Goal: Task Accomplishment & Management: Use online tool/utility

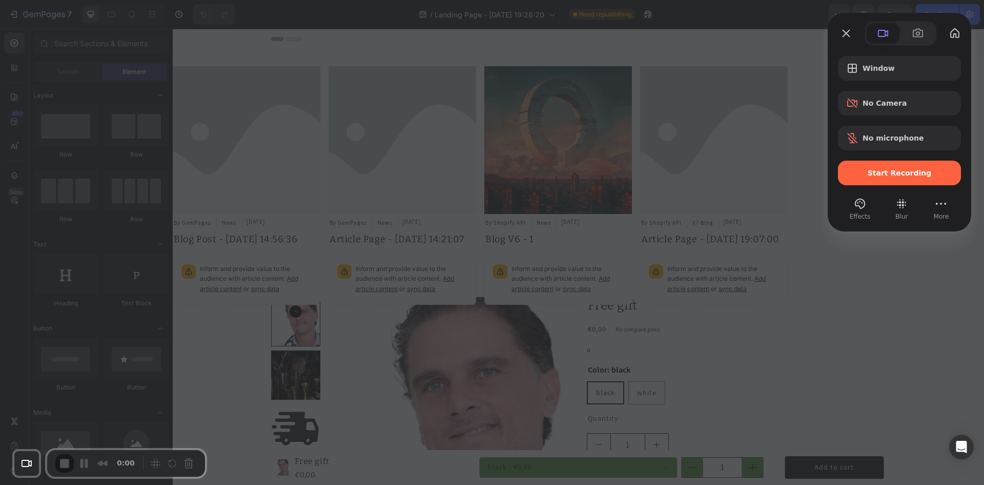
click at [869, 167] on div "Start Recording" at bounding box center [899, 172] width 123 height 25
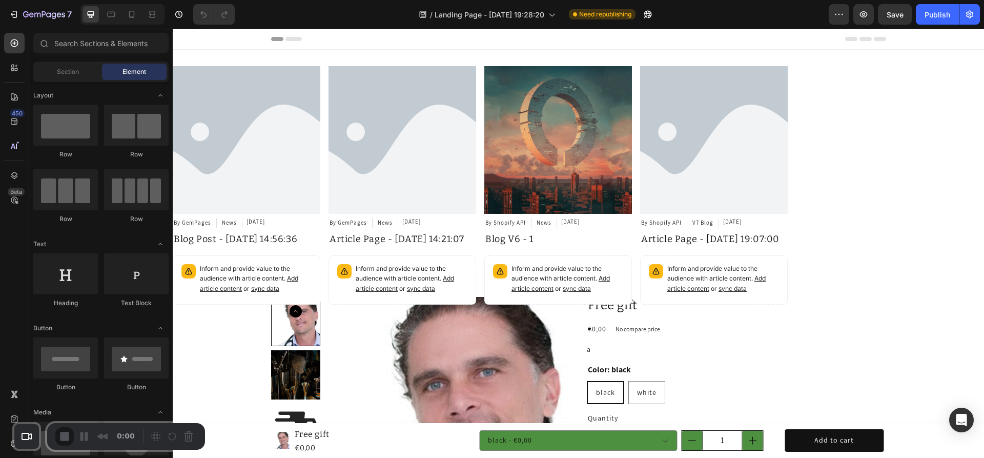
click at [479, 91] on div "Article Image By GemPages Article Author News Article Category Jan 09, 2025 Art…" at bounding box center [480, 187] width 615 height 243
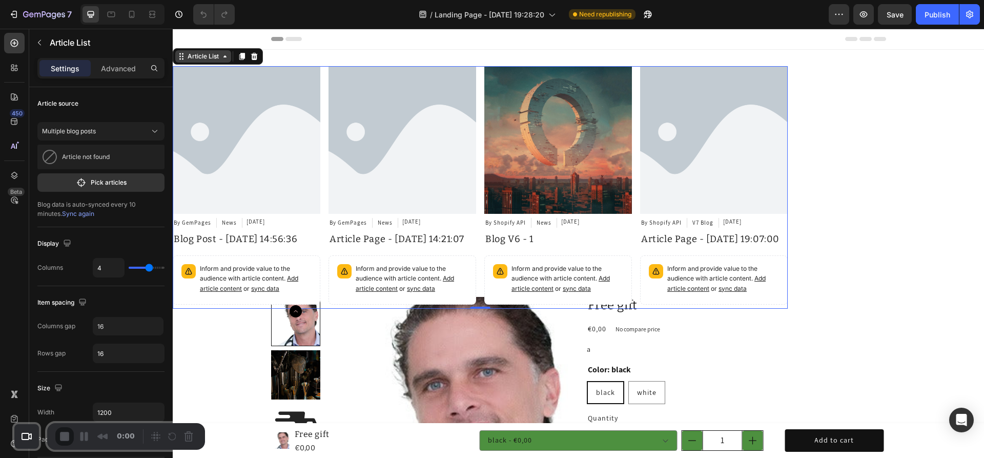
click at [197, 55] on div "Article List" at bounding box center [203, 56] width 35 height 9
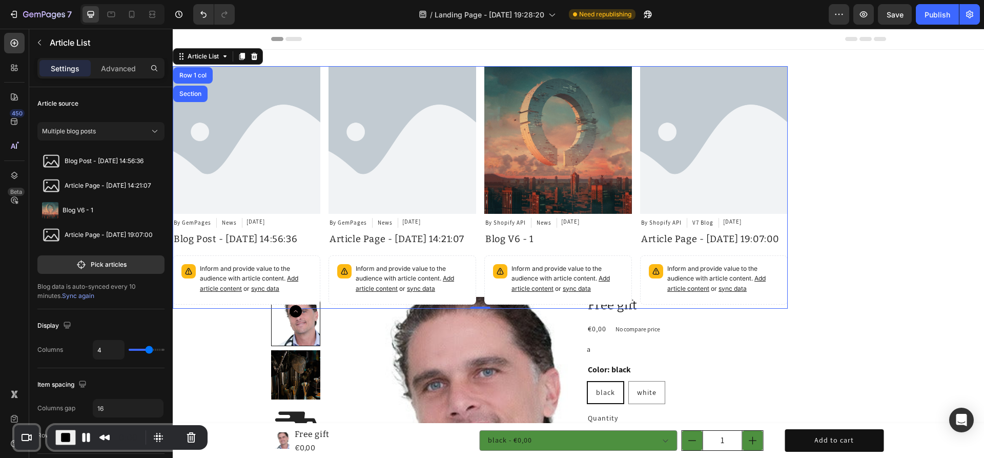
click at [192, 458] on div "Check your settings Loom needs access to your camera and microphone to record. …" at bounding box center [492, 458] width 984 height 0
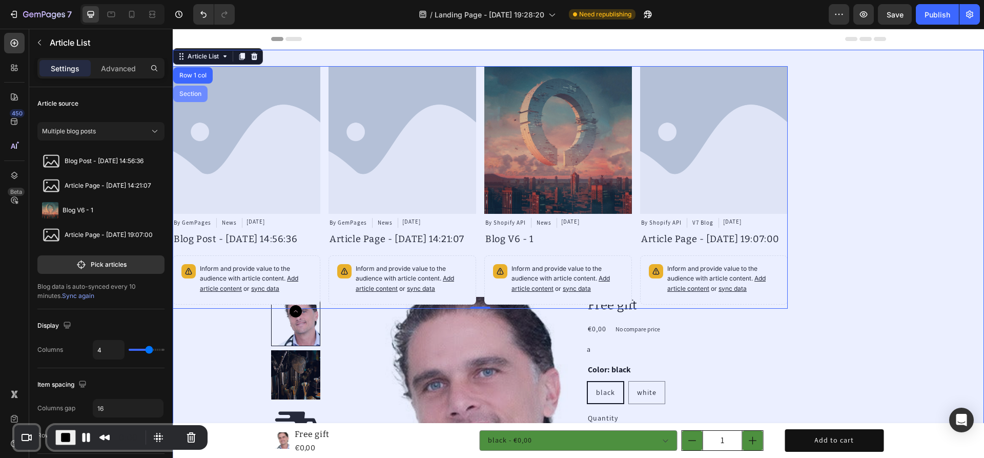
click at [191, 94] on div "Section" at bounding box center [190, 94] width 26 height 6
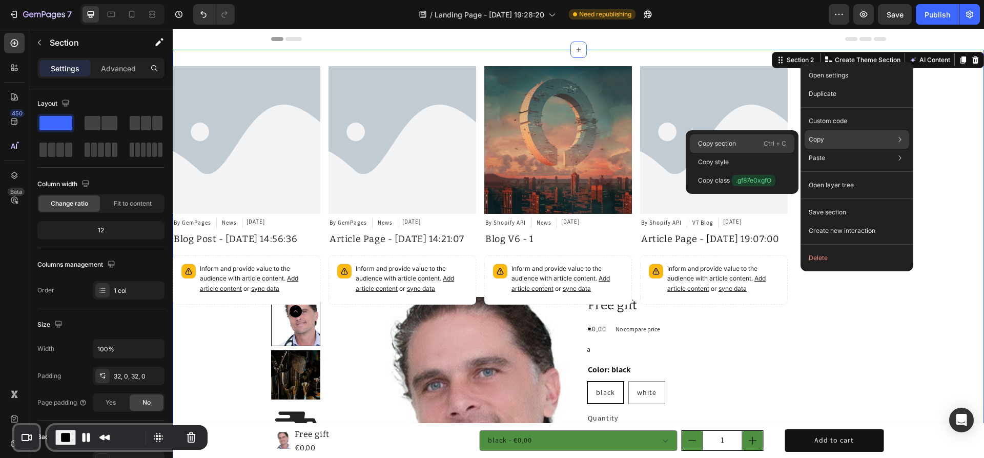
click at [754, 153] on div "Copy section Ctrl + C" at bounding box center [742, 162] width 105 height 18
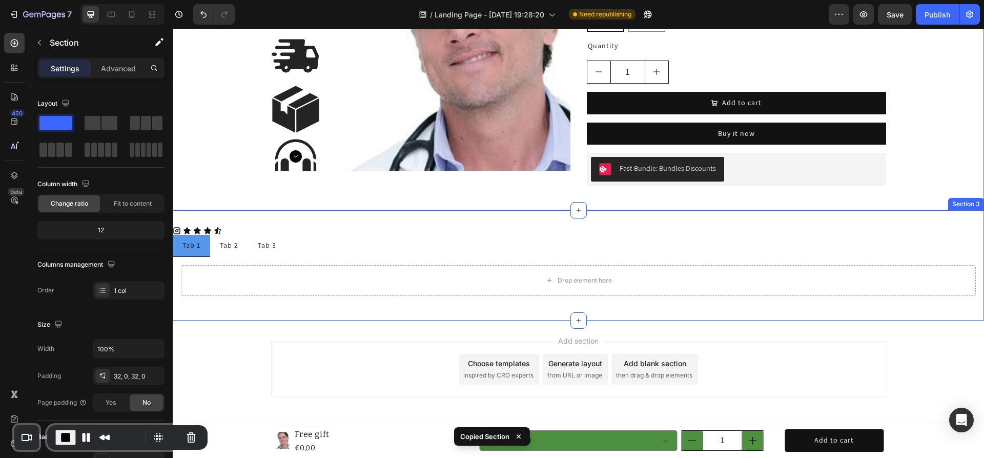
scroll to position [383, 0]
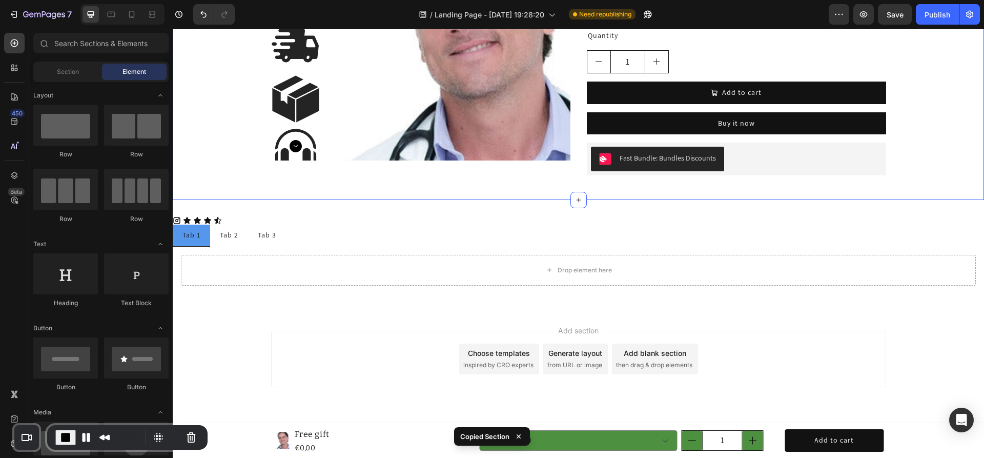
click at [393, 359] on div "Add section Choose templates inspired by CRO experts Generate layout from URL o…" at bounding box center [578, 359] width 615 height 56
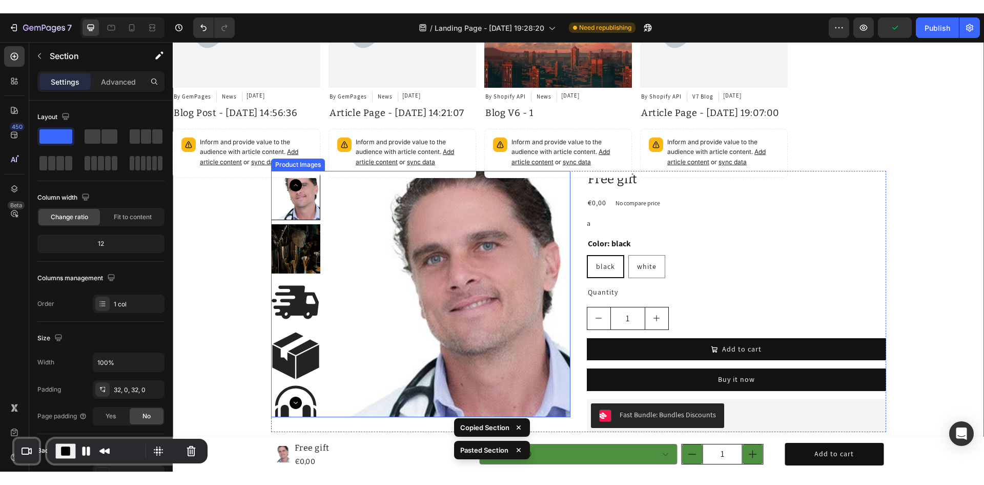
scroll to position [841, 0]
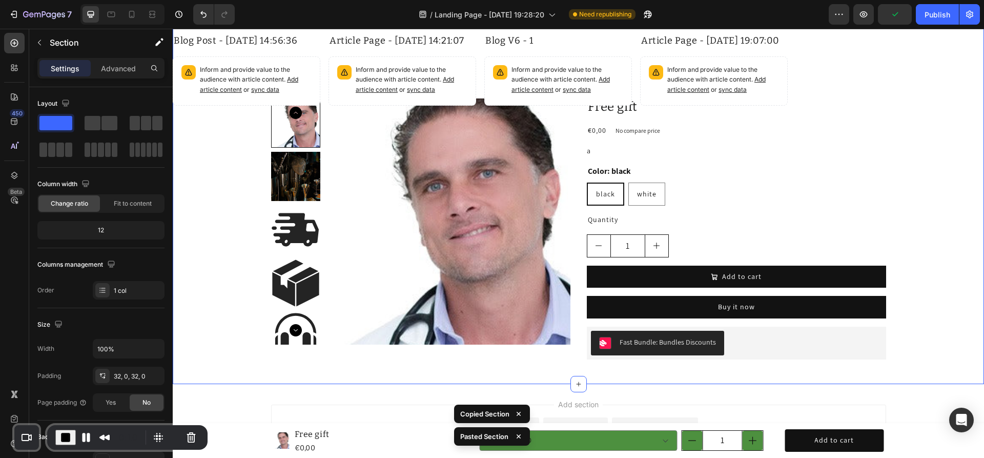
click at [64, 437] on span "End Recording" at bounding box center [65, 437] width 12 height 12
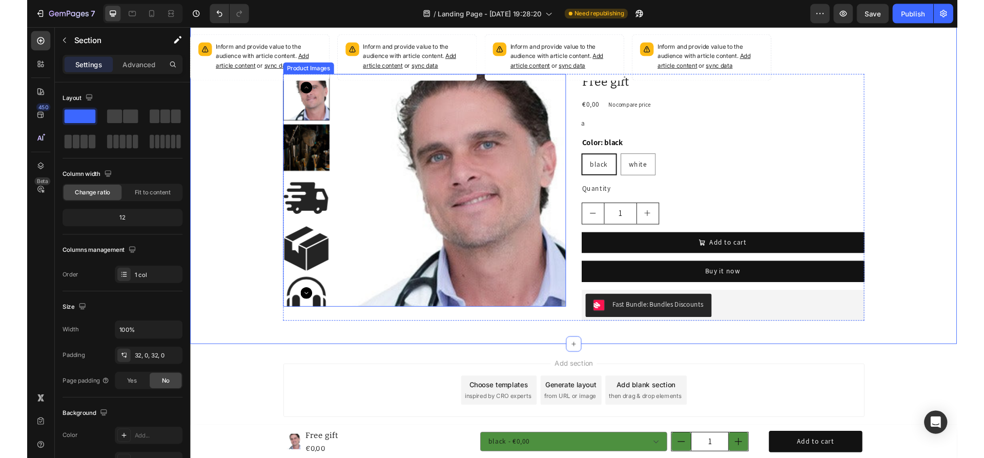
scroll to position [889, 0]
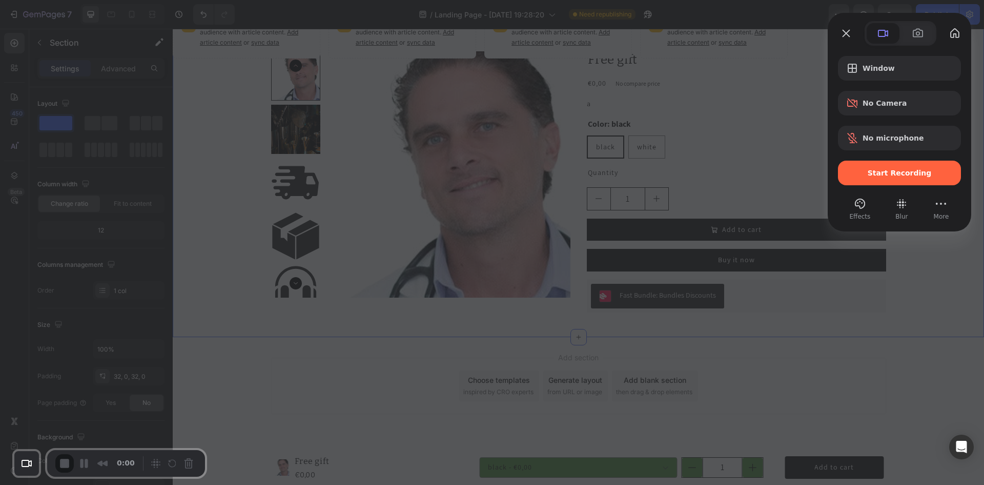
click at [894, 170] on span "Start Recording" at bounding box center [900, 173] width 64 height 8
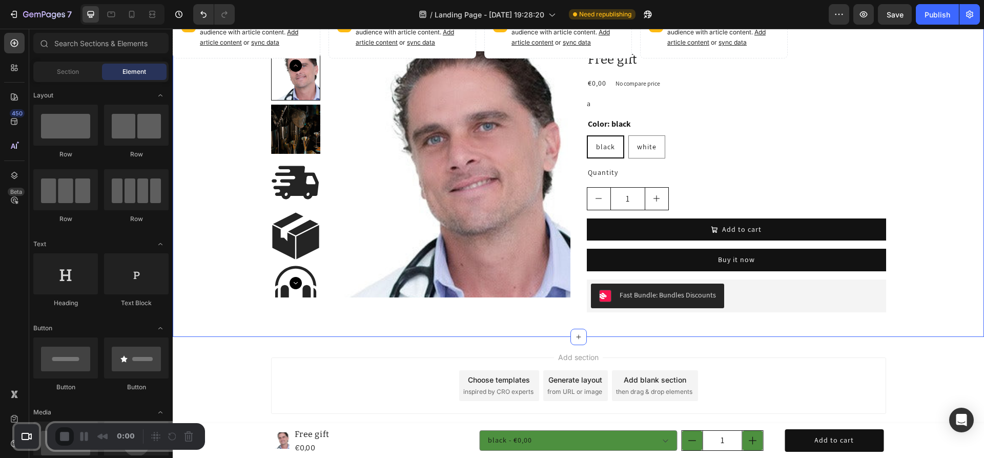
click at [499, 387] on span "inspired by CRO experts" at bounding box center [499, 391] width 70 height 9
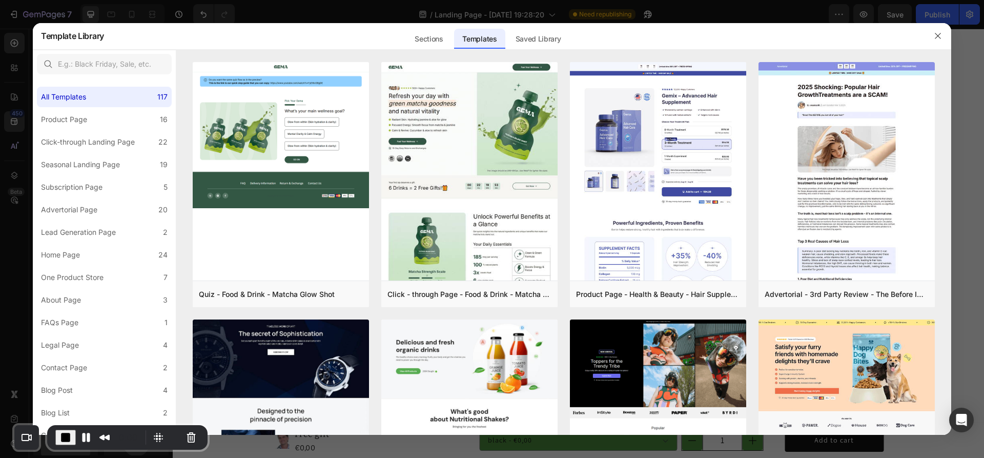
click at [123, 68] on input "text" at bounding box center [104, 64] width 135 height 21
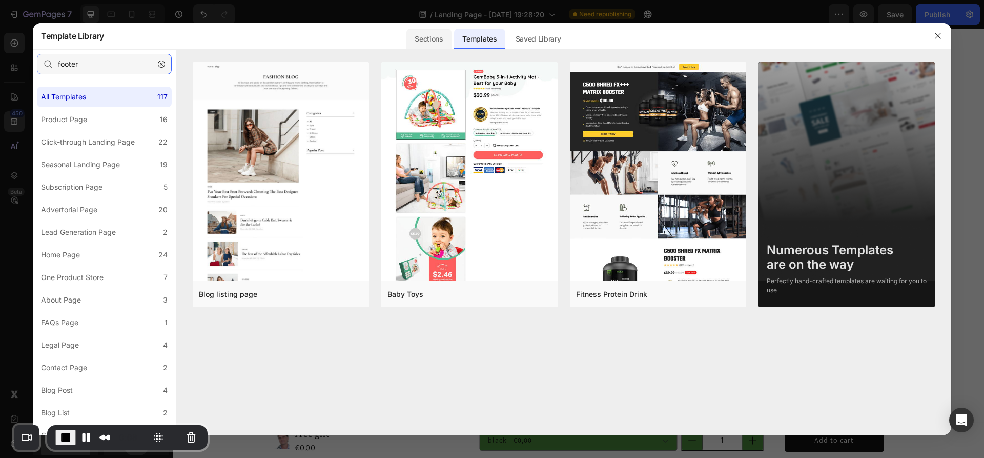
type input "footer"
click at [434, 34] on div "Sections" at bounding box center [429, 39] width 45 height 21
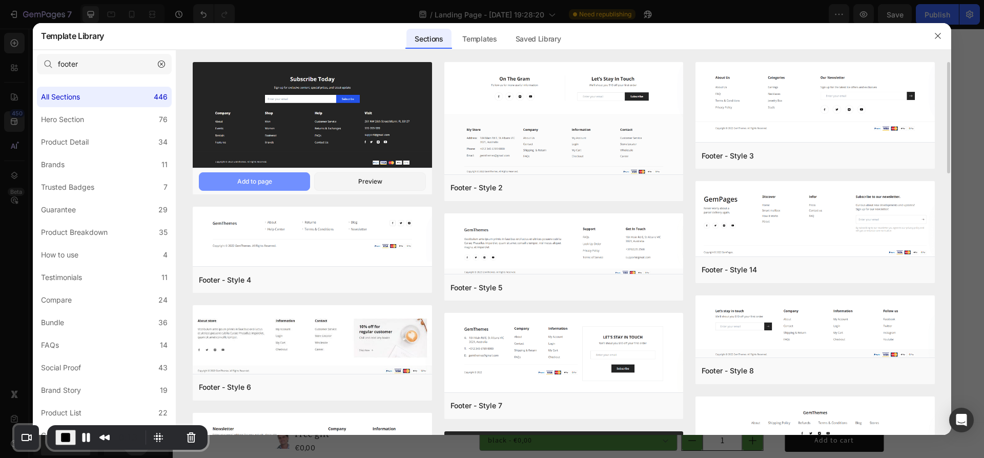
click at [262, 182] on div "Add to page" at bounding box center [254, 181] width 35 height 9
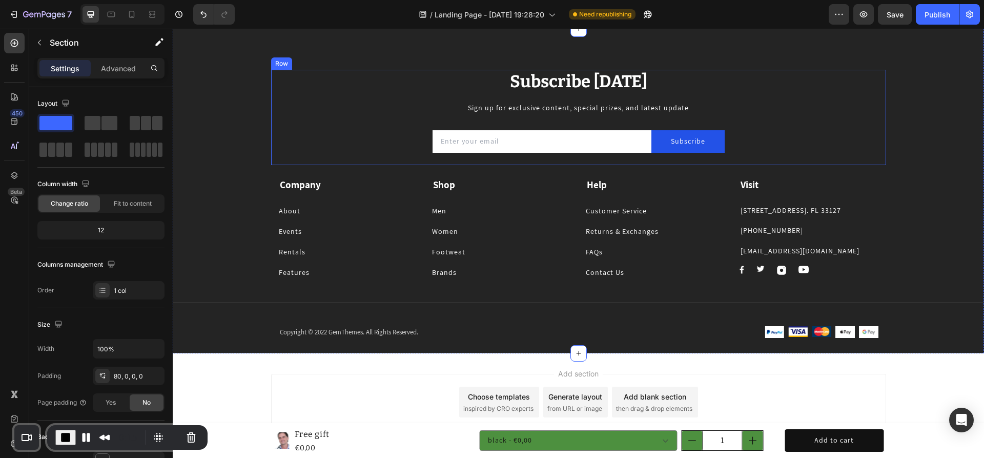
scroll to position [1094, 0]
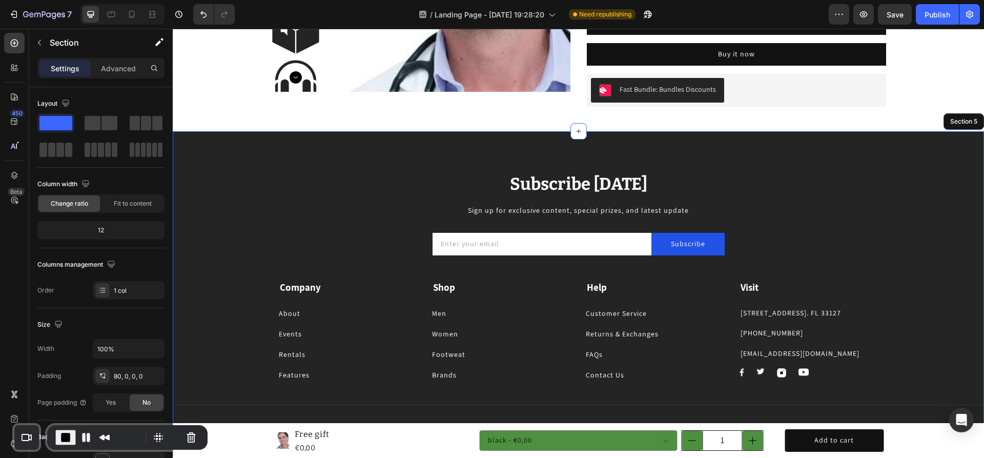
click at [219, 178] on div "Subscribe Today Heading Sign up for exclusive content, special prizes, and late…" at bounding box center [579, 314] width 812 height 284
drag, startPoint x: 811, startPoint y: 167, endPoint x: 904, endPoint y: 149, distance: 94.4
click at [812, 167] on div "Subscribe Today Heading Sign up for exclusive content, special prizes, and late…" at bounding box center [579, 293] width 812 height 325
click at [949, 123] on div "Section 5" at bounding box center [964, 121] width 31 height 9
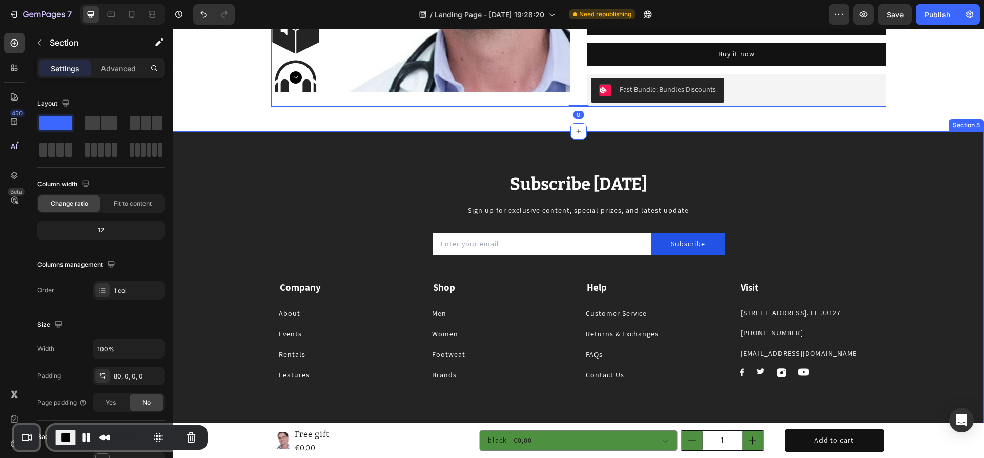
click at [266, 162] on div "Subscribe Today Heading Sign up for exclusive content, special prizes, and late…" at bounding box center [579, 293] width 812 height 325
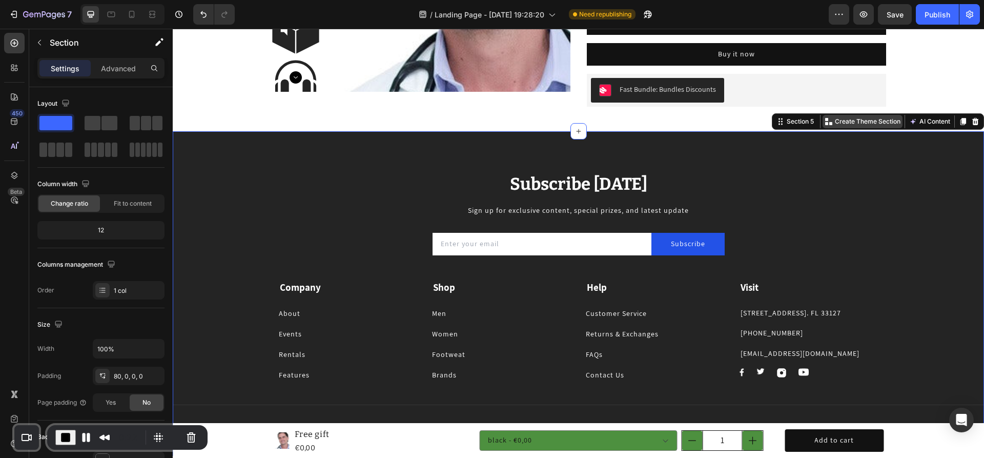
click at [853, 122] on p "Create Theme Section" at bounding box center [868, 121] width 66 height 9
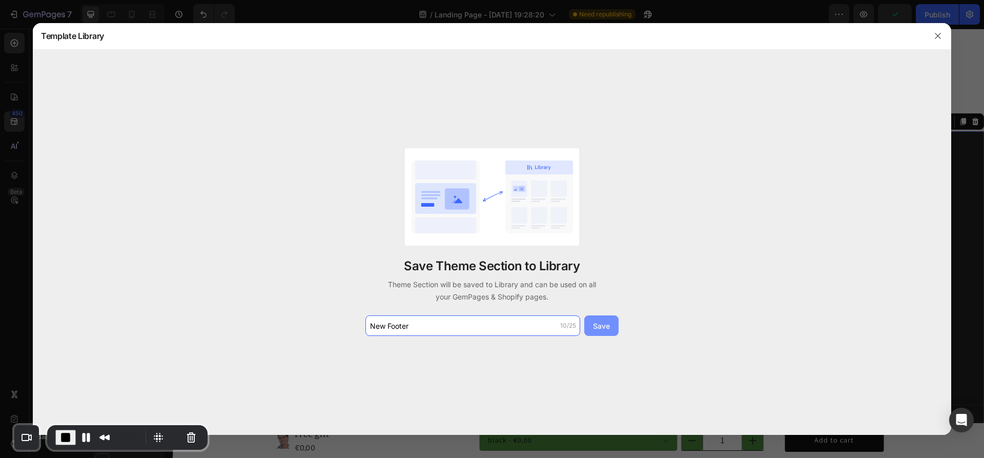
type input "New Footer"
click at [603, 324] on div "Save" at bounding box center [601, 325] width 17 height 11
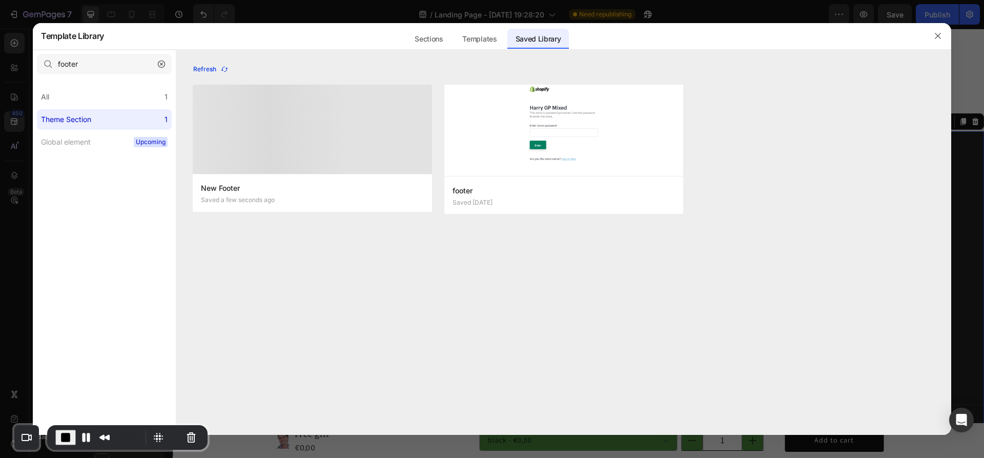
click at [217, 68] on div "Refresh" at bounding box center [210, 69] width 35 height 9
click at [934, 33] on button "button" at bounding box center [938, 36] width 16 height 16
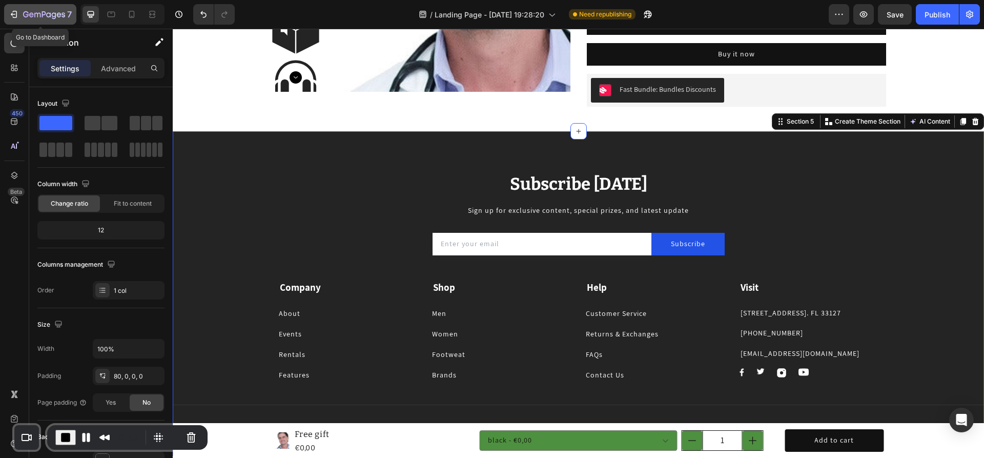
click at [8, 10] on button "7" at bounding box center [40, 14] width 72 height 21
